Goal: Contribute content

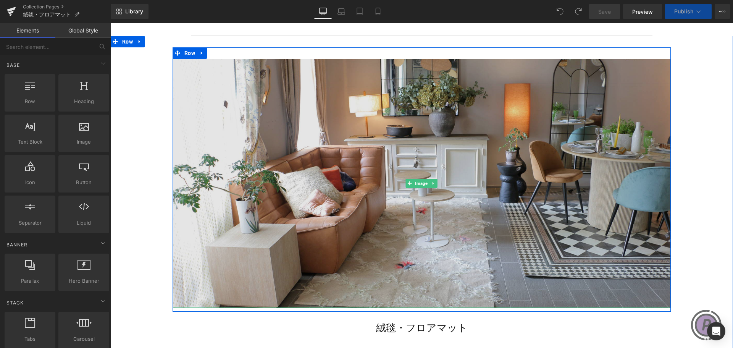
scroll to position [191, 0]
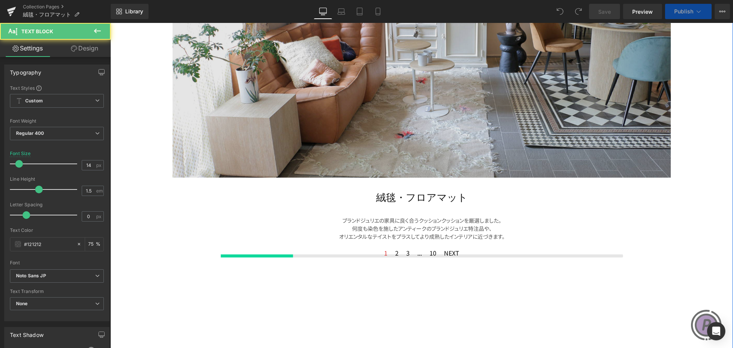
click at [424, 229] on div "ブランドジュリエの家具に良く合うクッションクッションを厳選しました。 何度も染色を施したアンティークのブランドジュリエ特注品や、 オリエンタルなテイストをプラ…" at bounding box center [421, 228] width 435 height 24
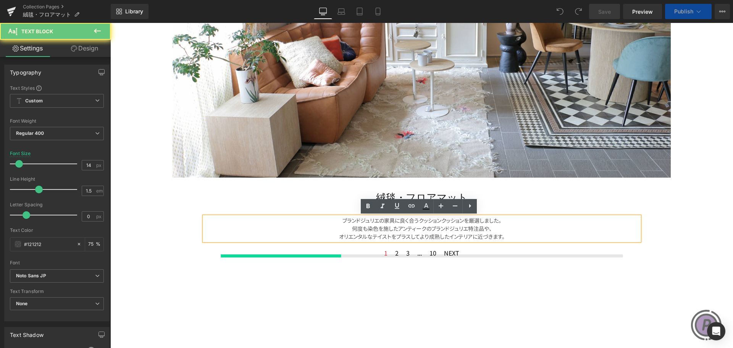
click at [417, 224] on font "何度も染色を施したアンティークのブランドジュリエ特注品や、" at bounding box center [422, 228] width 140 height 8
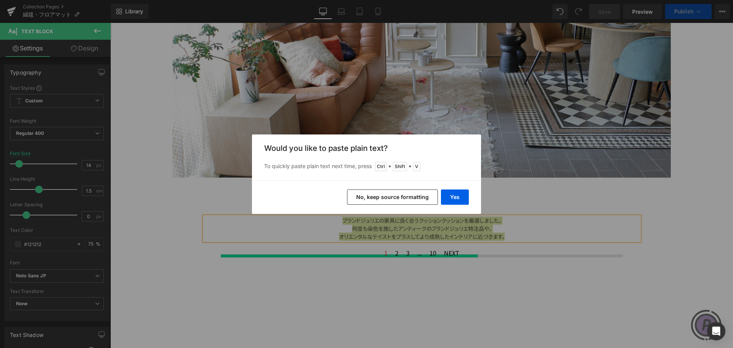
click at [425, 191] on button "No, keep source formatting" at bounding box center [392, 196] width 91 height 15
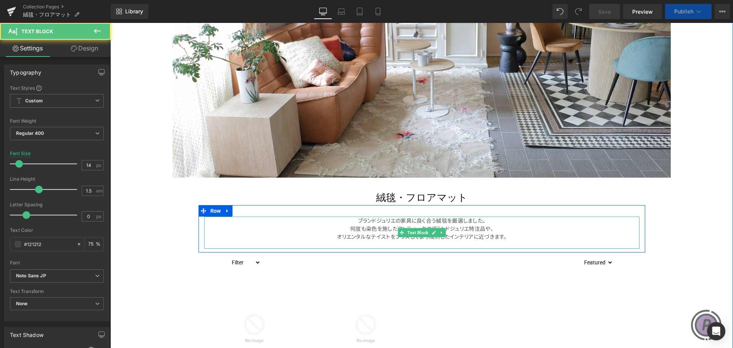
click at [374, 229] on p "ブランドジュリエの家具に良く合う絨毯を厳選しました。 何度も染色を施したアンティークのブランドジュリエ特注品や、 オリエンタルなテイストをプラスしてより成熟し…" at bounding box center [421, 228] width 435 height 24
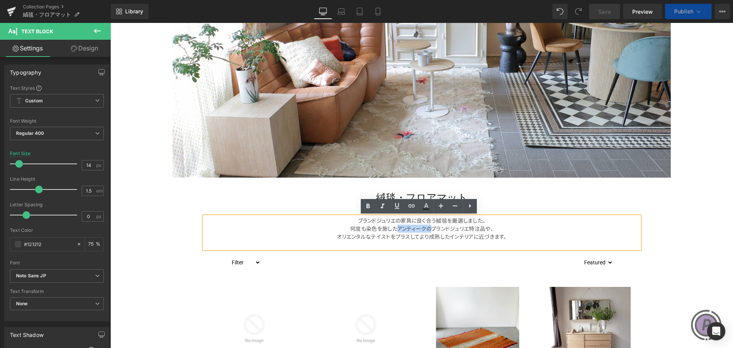
drag, startPoint x: 394, startPoint y: 228, endPoint x: 427, endPoint y: 227, distance: 33.6
click at [427, 227] on p "ブランドジュリエの家具に良く合う絨毯を厳選しました。 何度も染色を施したアンティークのブランドジュリエ特注品や、 オリエンタルなテイストをプラスしてより成熟し…" at bounding box center [421, 228] width 435 height 24
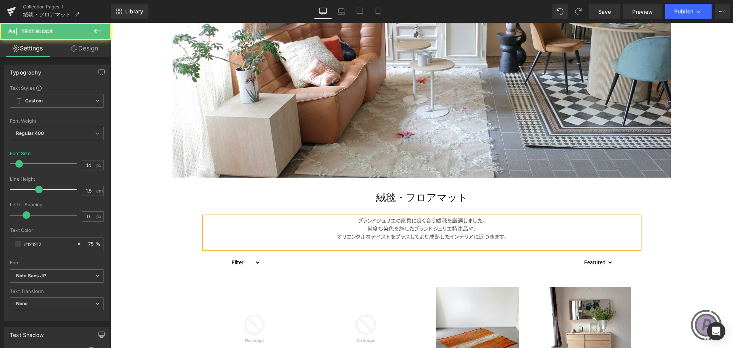
click at [485, 227] on p "ブランドジュリエの家具に良く合う絨毯を厳選しました。 何度も染色を施したブランドジュリエ特注品や、 オリエンタルなテイストをプラスしてより成熟したインテリアに…" at bounding box center [421, 228] width 435 height 24
click at [443, 220] on p "ブランドジュリエの家具に良く合う絨毯を厳選しました。 何度も染色を施したブランドジュリエ特注品や オリエンタルなテイストをプラスしてより成熟したインテリアに近…" at bounding box center [421, 228] width 435 height 24
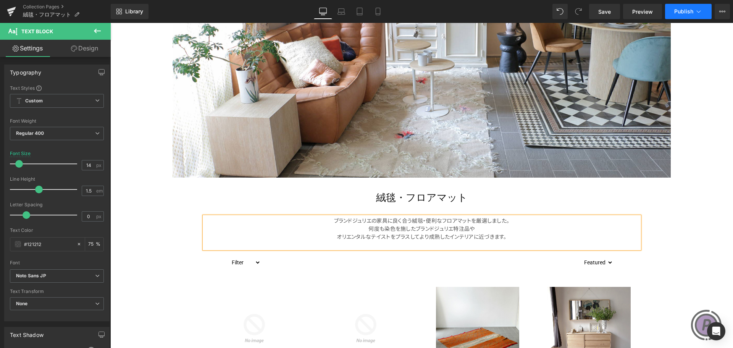
click at [692, 9] on span "Publish" at bounding box center [683, 11] width 19 height 6
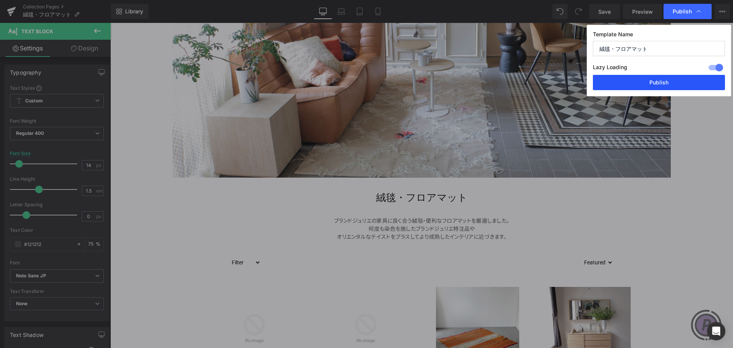
click at [682, 80] on button "Publish" at bounding box center [659, 82] width 132 height 15
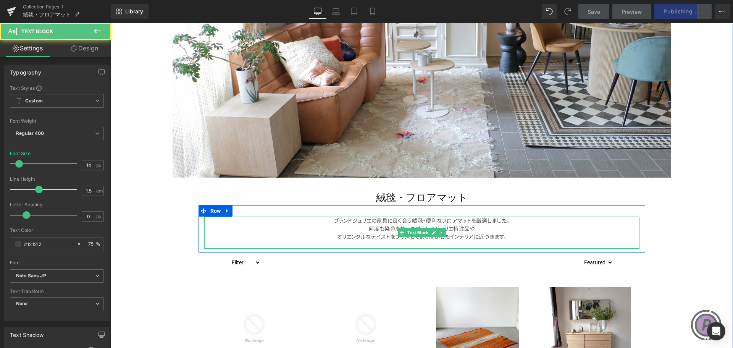
click at [455, 237] on p "ブランドジュリエの家具に良く合う絨毯・便利なフロアマットを厳選しました。 何度も染色を施したブランドジュリエ特注品や オリエンタルなテイストをプラスしてより成…" at bounding box center [421, 228] width 435 height 24
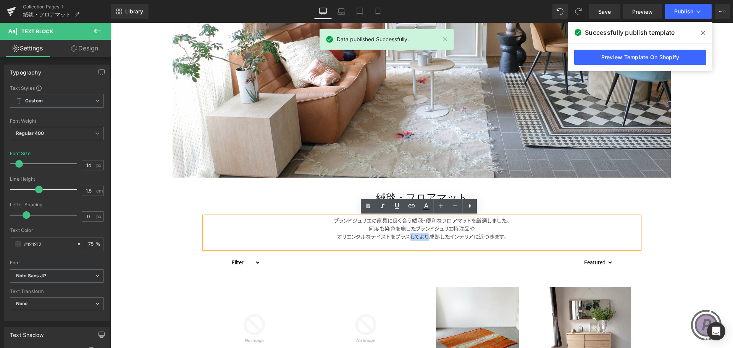
drag, startPoint x: 406, startPoint y: 237, endPoint x: 424, endPoint y: 238, distance: 18.0
click at [424, 238] on p "ブランドジュリエの家具に良く合う絨毯・便利なフロアマットを厳選しました。 何度も染色を施したブランドジュリエ特注品や オリエンタルなテイストをプラスしてより成…" at bounding box center [421, 228] width 435 height 24
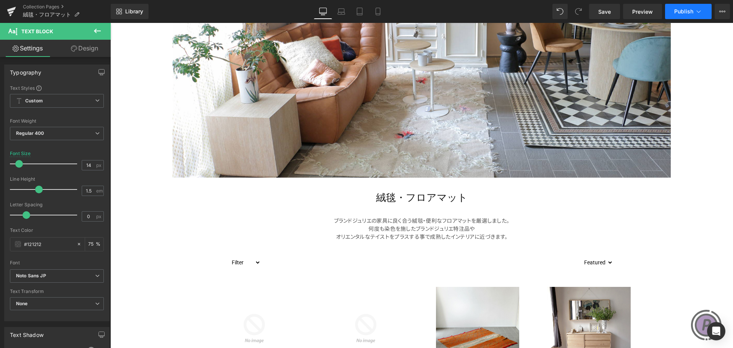
click at [684, 12] on span "Publish" at bounding box center [683, 11] width 19 height 6
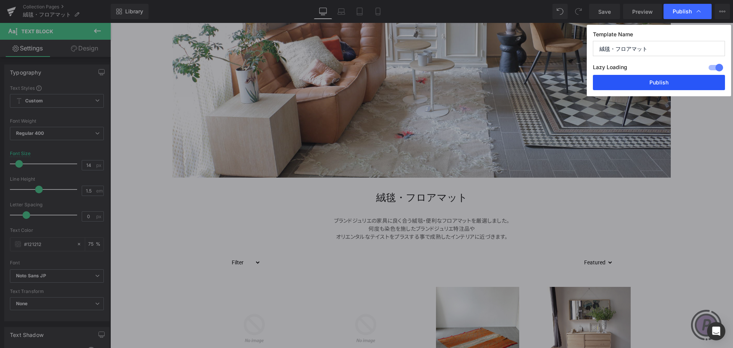
click at [666, 80] on button "Publish" at bounding box center [659, 82] width 132 height 15
